Goal: Transaction & Acquisition: Download file/media

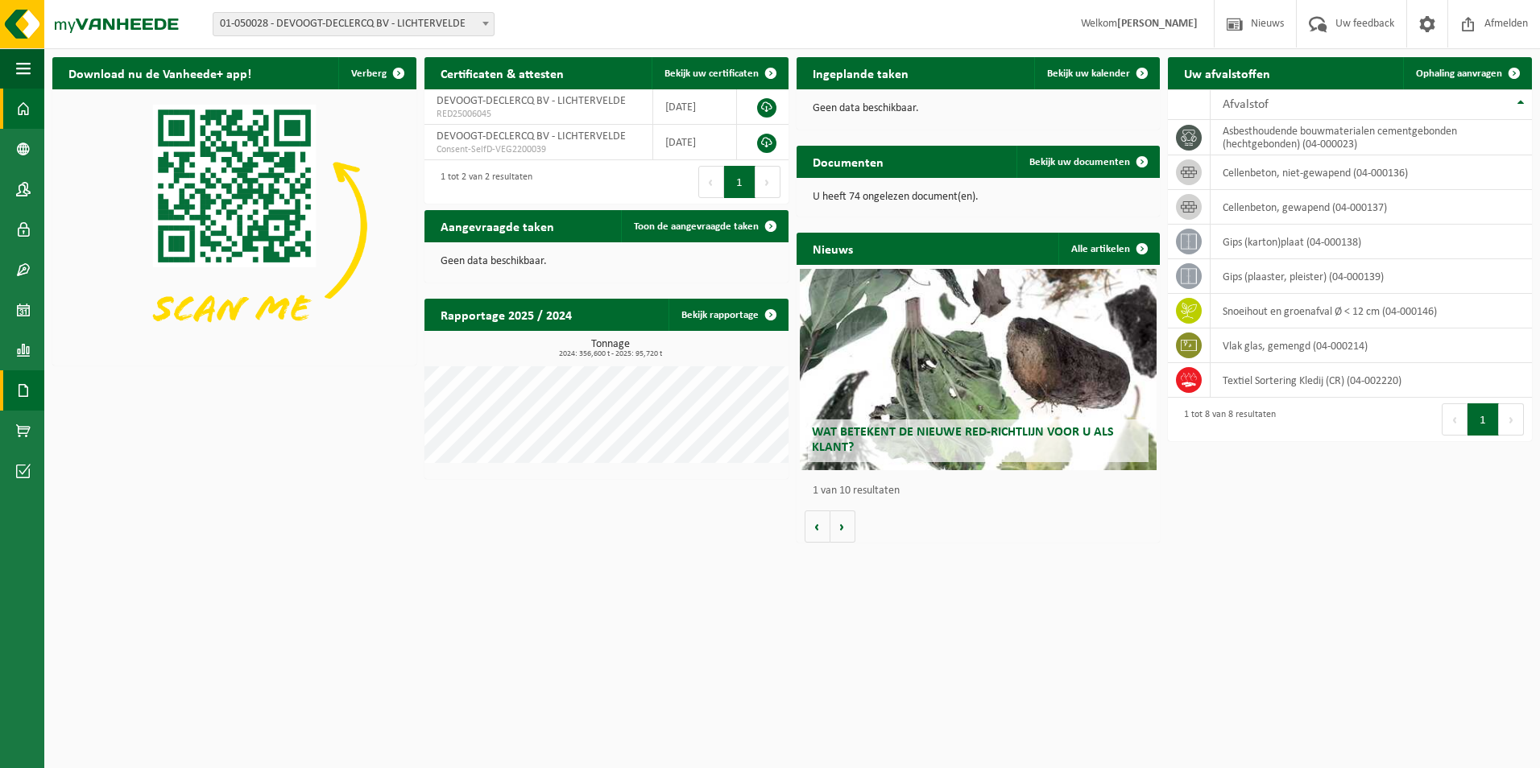
click at [35, 386] on link "Documenten" at bounding box center [22, 390] width 44 height 40
click at [116, 426] on span "Documenten" at bounding box center [123, 425] width 60 height 31
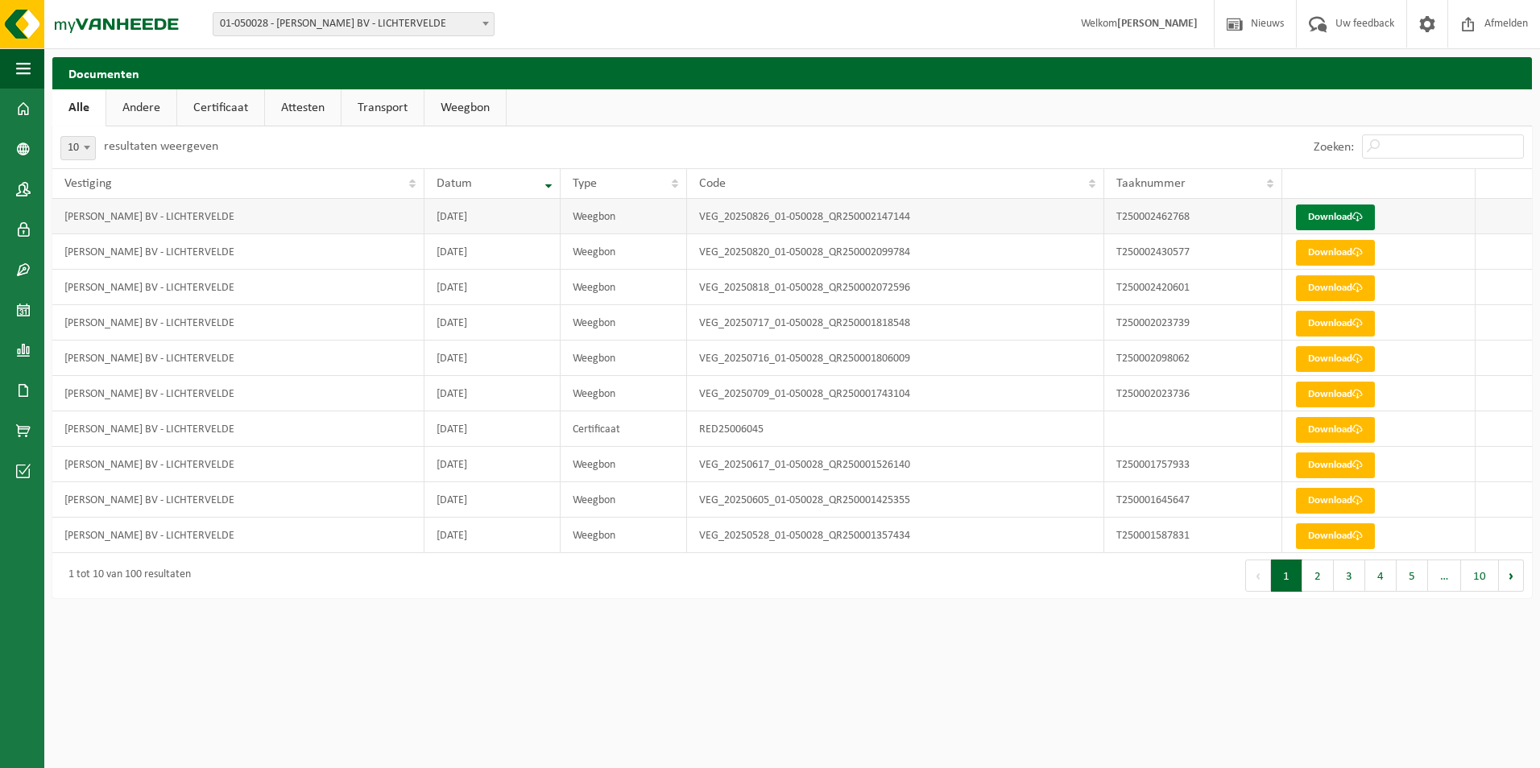
click at [1342, 219] on link "Download" at bounding box center [1335, 218] width 79 height 26
click at [1353, 215] on link "Download" at bounding box center [1335, 218] width 79 height 26
